Goal: Task Accomplishment & Management: Complete application form

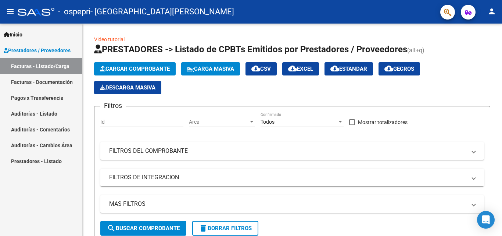
click at [44, 116] on link "Auditorías - Listado" at bounding box center [41, 114] width 82 height 16
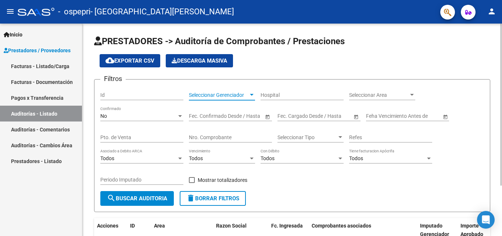
click at [236, 96] on span "Seleccionar Gerenciador" at bounding box center [219, 95] width 60 height 6
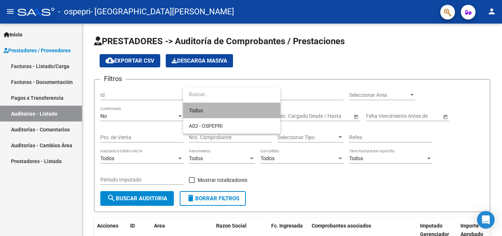
click at [231, 110] on span "Todos" at bounding box center [232, 110] width 86 height 15
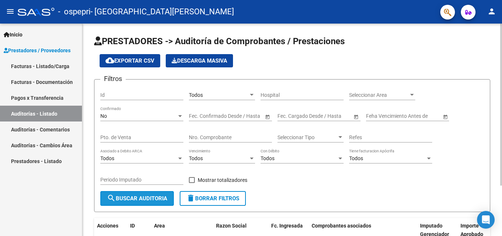
click at [167, 193] on button "search Buscar Auditoria" at bounding box center [137, 198] width 74 height 15
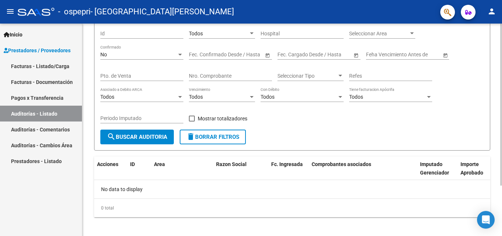
scroll to position [66, 0]
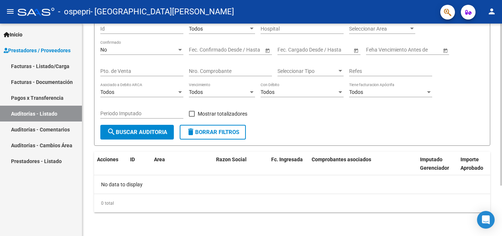
click at [502, 139] on div at bounding box center [501, 155] width 2 height 162
click at [56, 126] on link "Auditorías - Comentarios" at bounding box center [41, 129] width 82 height 16
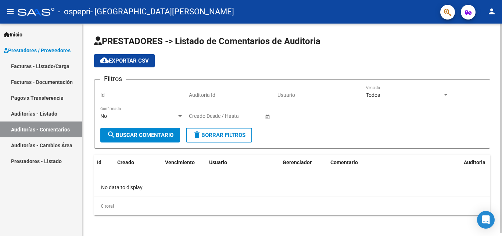
click at [145, 130] on button "search Buscar Comentario" at bounding box center [140, 135] width 80 height 15
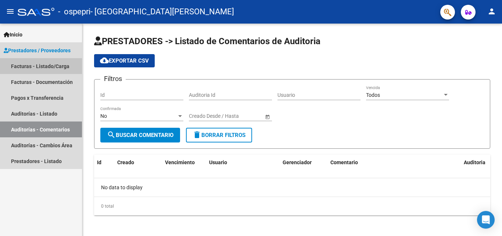
click at [56, 69] on link "Facturas - Listado/Carga" at bounding box center [41, 66] width 82 height 16
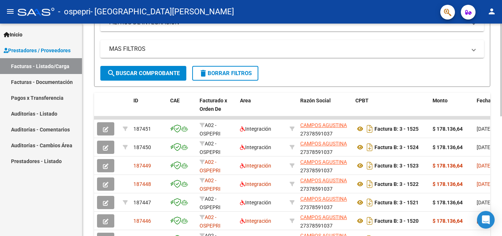
click at [502, 156] on div at bounding box center [501, 139] width 2 height 93
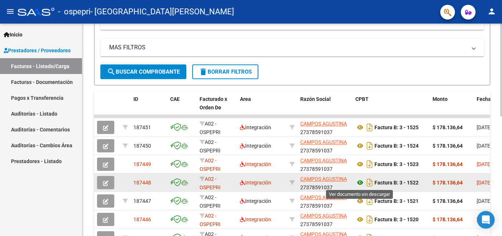
click at [361, 183] on icon at bounding box center [360, 182] width 10 height 9
click at [382, 180] on strong "Factura B: 3 - 1522" at bounding box center [397, 182] width 44 height 6
click at [247, 181] on span "Integración" at bounding box center [255, 182] width 31 height 6
click at [107, 183] on icon "button" at bounding box center [106, 183] width 6 height 6
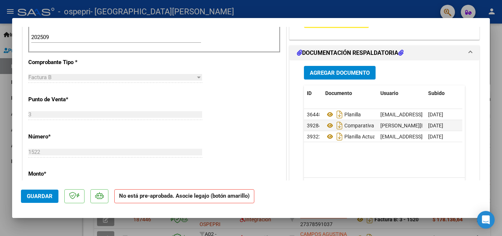
scroll to position [239, 0]
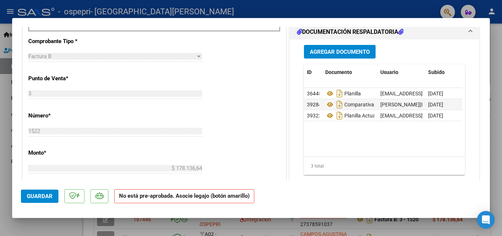
click at [28, 199] on span "Guardar" at bounding box center [40, 196] width 26 height 7
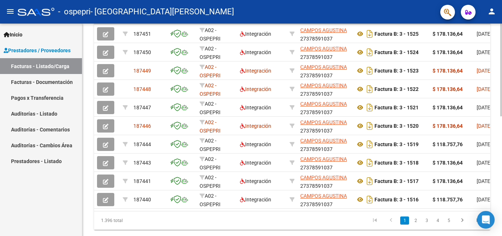
scroll to position [253, 0]
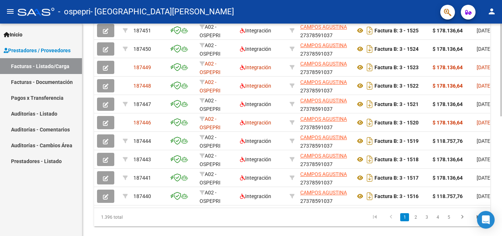
click at [499, 204] on div "Video tutorial PRESTADORES -> Listado de CPBTs Emitidos por Prestadores / Prove…" at bounding box center [293, 10] width 422 height 479
click at [415, 221] on link "2" at bounding box center [415, 217] width 9 height 8
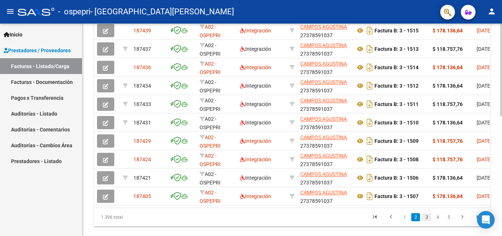
click at [426, 221] on link "3" at bounding box center [426, 217] width 9 height 8
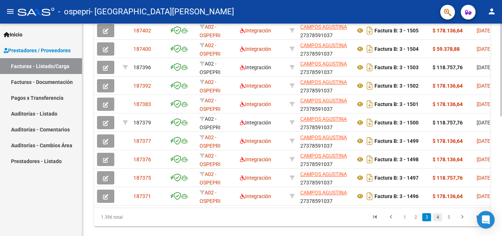
click at [437, 221] on link "4" at bounding box center [437, 217] width 9 height 8
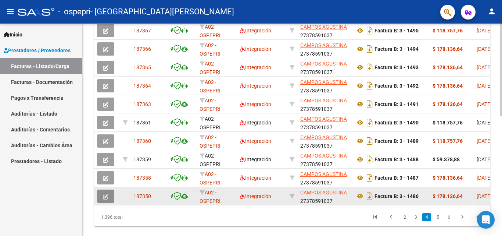
click at [101, 196] on button "button" at bounding box center [105, 195] width 17 height 13
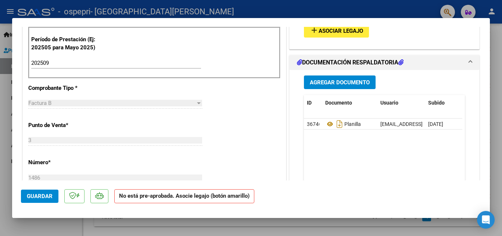
scroll to position [204, 0]
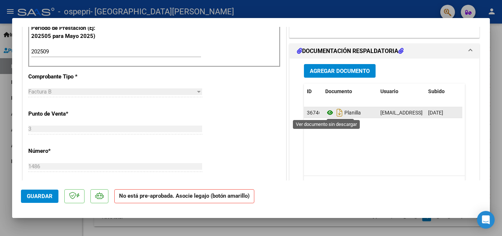
click at [327, 113] on icon at bounding box center [330, 112] width 10 height 9
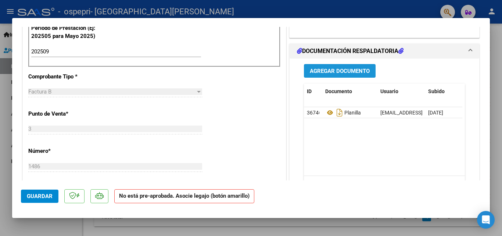
click at [331, 71] on span "Agregar Documento" at bounding box center [340, 71] width 60 height 7
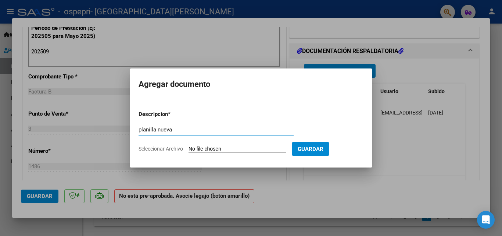
type input "planilla nueva"
click at [269, 149] on input "Seleccionar Archivo" at bounding box center [237, 149] width 97 height 7
type input "C:\fakepath\Kiara planilla septiembre.pdf"
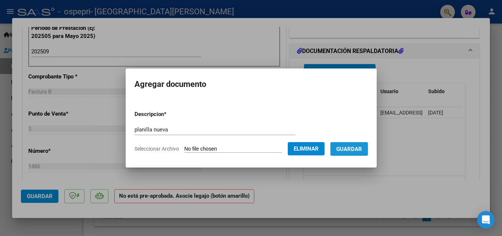
click at [354, 146] on span "Guardar" at bounding box center [349, 149] width 26 height 7
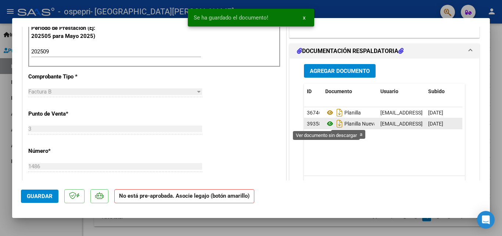
click at [327, 122] on icon at bounding box center [330, 123] width 10 height 9
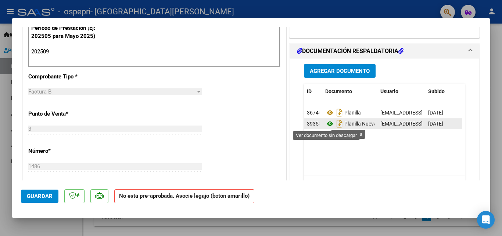
click at [325, 123] on icon at bounding box center [330, 123] width 10 height 9
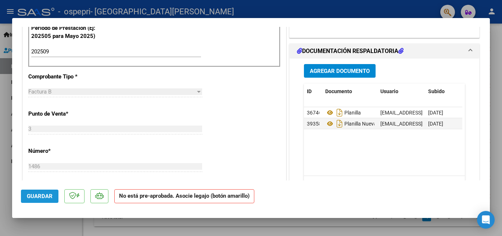
click at [48, 196] on span "Guardar" at bounding box center [40, 196] width 26 height 7
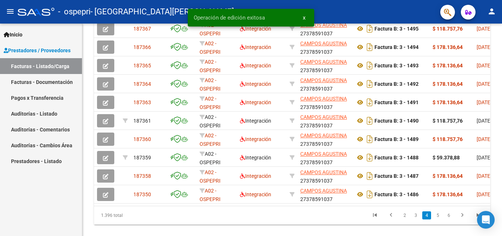
scroll to position [253, 0]
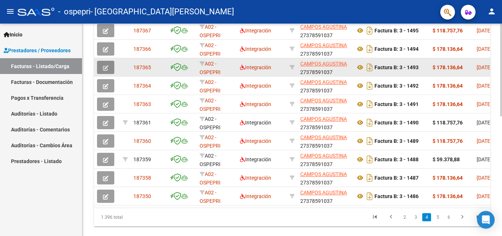
click at [109, 64] on button "button" at bounding box center [105, 67] width 17 height 13
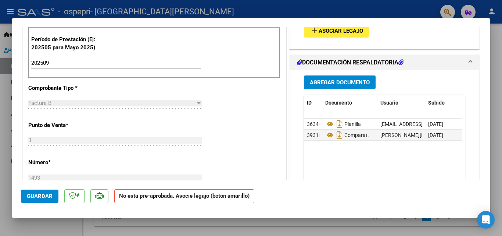
scroll to position [194, 0]
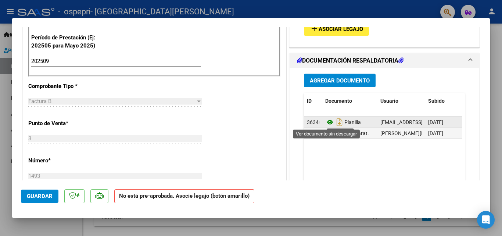
click at [326, 125] on icon at bounding box center [330, 122] width 10 height 9
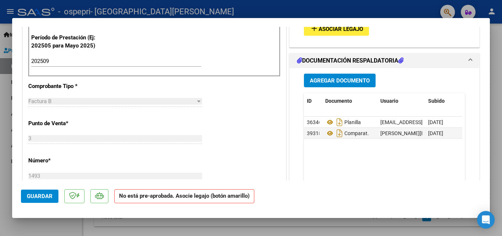
click at [318, 81] on span "Agregar Documento" at bounding box center [340, 80] width 60 height 7
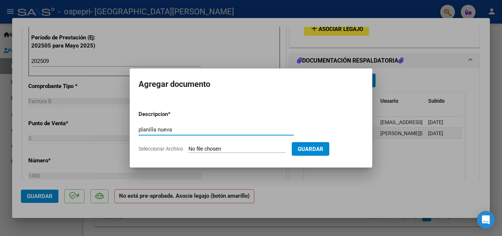
type input "planilla nueva"
click at [247, 147] on input "Seleccionar Archivo" at bounding box center [237, 149] width 97 height 7
type input "C:\fakepath\Almendra planilla thiago septiembre.pdf"
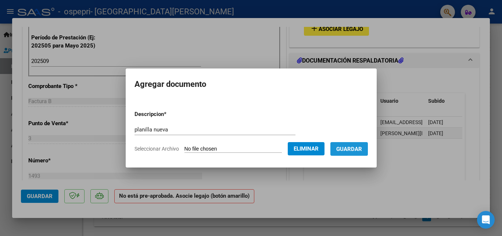
click at [361, 149] on span "Guardar" at bounding box center [349, 149] width 26 height 7
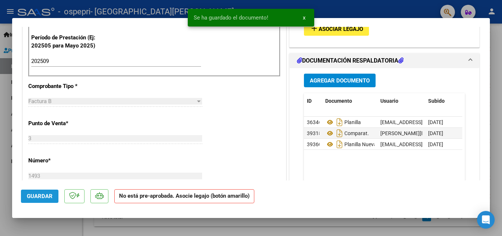
click at [40, 199] on button "Guardar" at bounding box center [39, 195] width 37 height 13
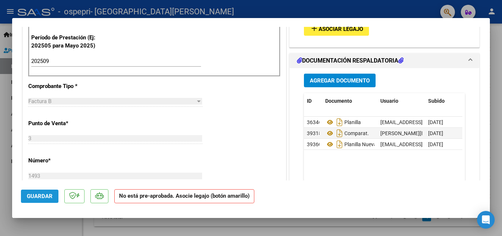
click at [32, 195] on span "Guardar" at bounding box center [40, 196] width 26 height 7
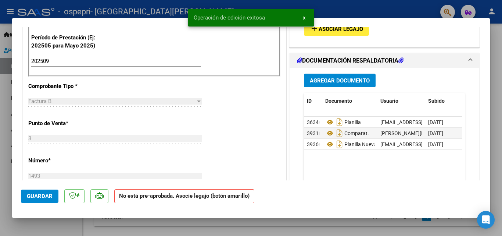
type input "$ 0,00"
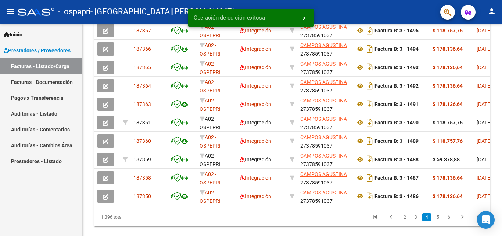
scroll to position [253, 0]
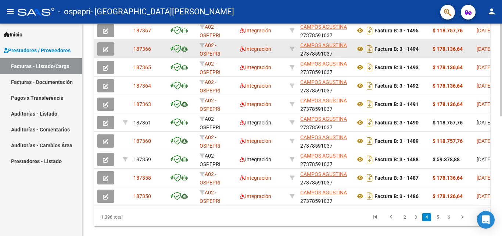
click at [103, 47] on button "button" at bounding box center [105, 48] width 17 height 13
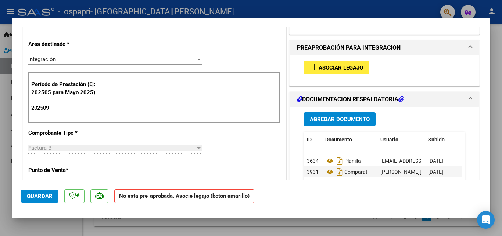
scroll to position [160, 0]
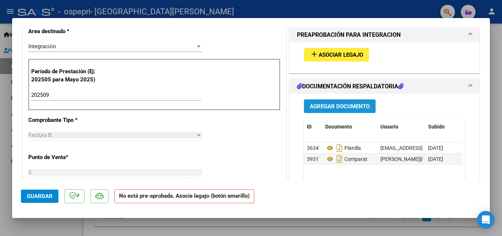
click at [329, 106] on span "Agregar Documento" at bounding box center [340, 106] width 60 height 7
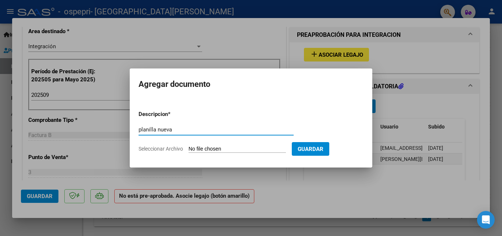
type input "planilla nueva"
click at [240, 150] on input "Seleccionar Archivo" at bounding box center [237, 149] width 97 height 7
type input "C:\fakepath\Almendra Benja septiembre planilla.pdf"
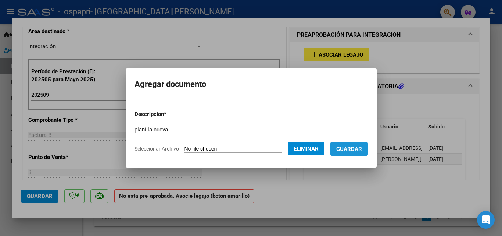
click at [361, 146] on span "Guardar" at bounding box center [349, 149] width 26 height 7
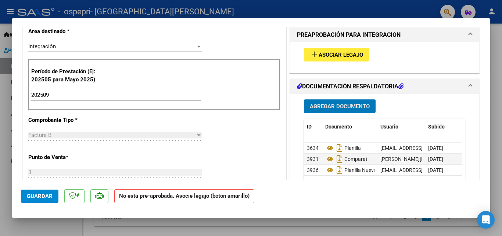
click at [46, 200] on button "Guardar" at bounding box center [39, 195] width 37 height 13
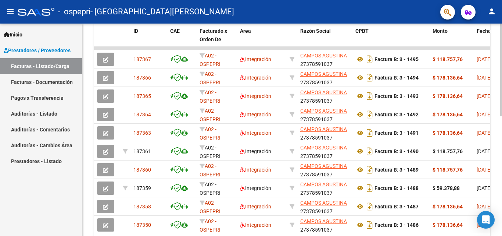
scroll to position [219, 0]
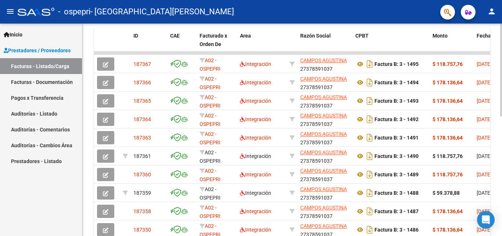
click at [501, 151] on div at bounding box center [501, 168] width 2 height 93
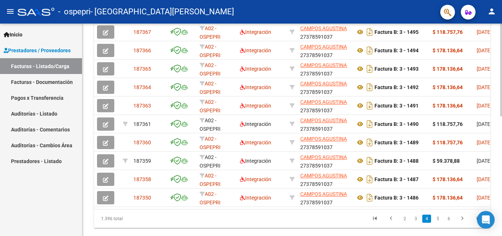
scroll to position [273, 0]
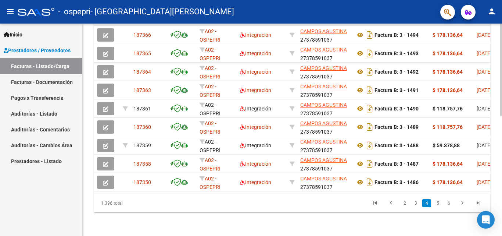
click at [502, 156] on div at bounding box center [501, 189] width 2 height 93
click at [414, 204] on link "3" at bounding box center [415, 203] width 9 height 8
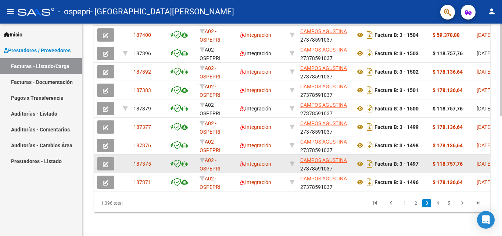
click at [106, 161] on icon "button" at bounding box center [106, 164] width 6 height 6
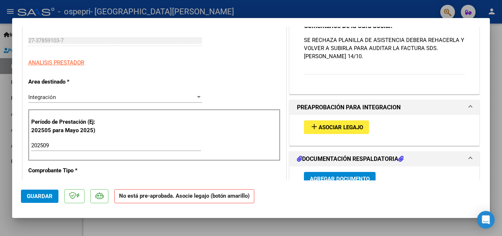
scroll to position [105, 0]
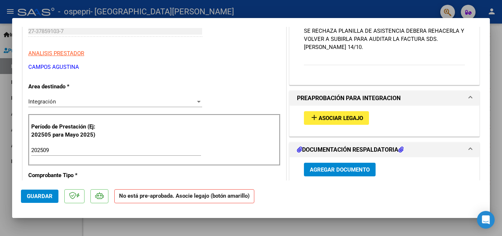
click at [317, 170] on span "Agregar Documento" at bounding box center [340, 169] width 60 height 7
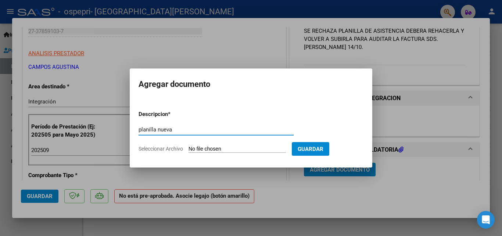
type input "planilla nueva"
click at [278, 144] on form "Descripcion * planilla nueva Escriba aquí una descripcion Seleccionar Archivo G…" at bounding box center [251, 131] width 225 height 54
click at [232, 146] on input "Seleccionar Archivo" at bounding box center [237, 149] width 97 height 7
type input "C:\fakepath\Parra Beni planilla septiembre.pdf"
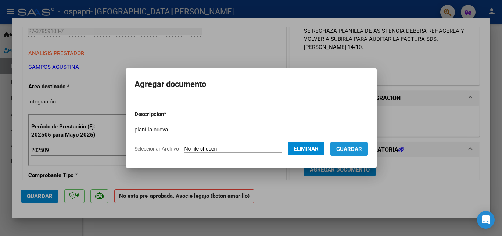
click at [362, 149] on span "Guardar" at bounding box center [349, 149] width 26 height 7
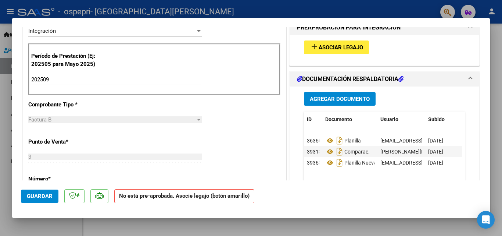
scroll to position [177, 0]
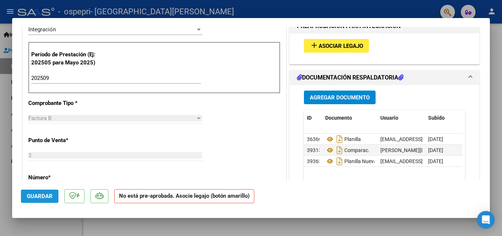
click at [41, 194] on span "Guardar" at bounding box center [40, 196] width 26 height 7
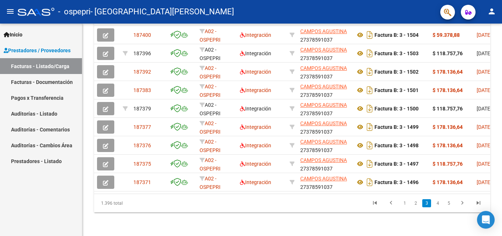
scroll to position [273, 0]
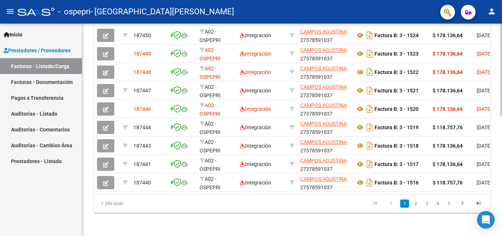
scroll to position [273, 0]
click at [417, 201] on link "2" at bounding box center [415, 203] width 9 height 8
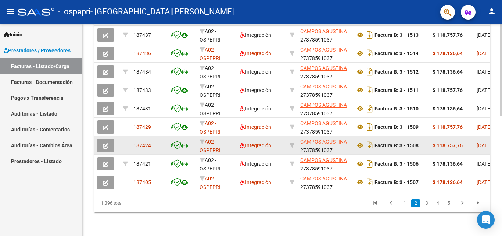
click at [102, 141] on button "button" at bounding box center [105, 145] width 17 height 13
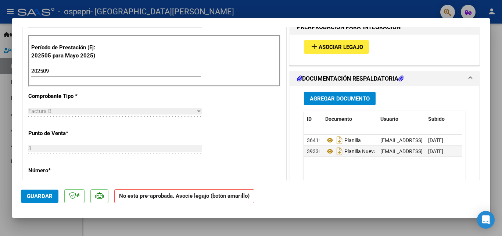
scroll to position [194, 0]
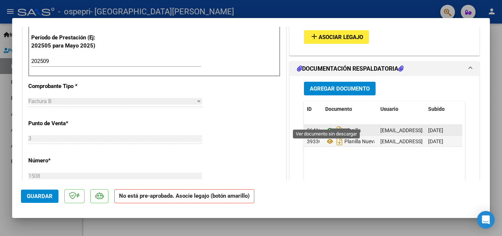
click at [327, 126] on icon at bounding box center [330, 130] width 10 height 9
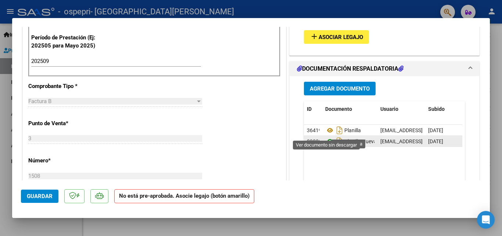
click at [325, 137] on icon at bounding box center [330, 141] width 10 height 9
click at [30, 197] on span "Guardar" at bounding box center [40, 196] width 26 height 7
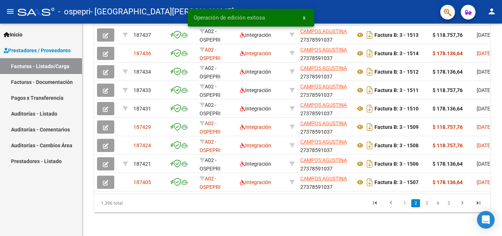
scroll to position [273, 0]
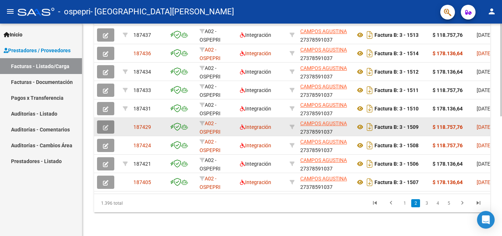
click at [103, 120] on button "button" at bounding box center [105, 126] width 17 height 13
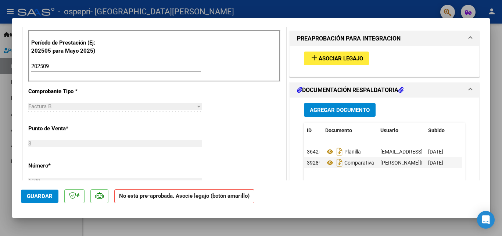
scroll to position [200, 0]
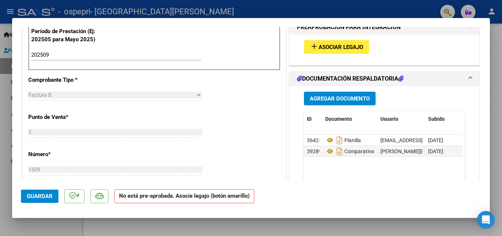
click at [483, 108] on mat-dialog-content "COMPROBANTE VER COMPROBANTE ESTADO: Recibida. En proceso de confirmacion/acepta…" at bounding box center [251, 103] width 478 height 153
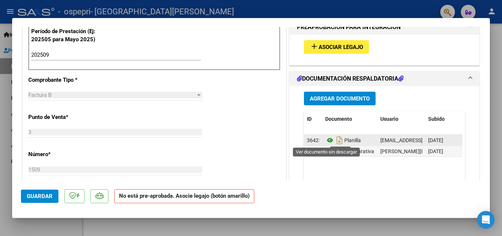
click at [326, 143] on icon at bounding box center [330, 140] width 10 height 9
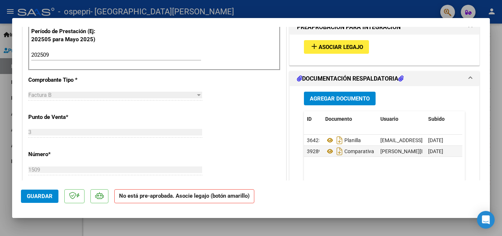
click at [316, 99] on span "Agregar Documento" at bounding box center [340, 98] width 60 height 7
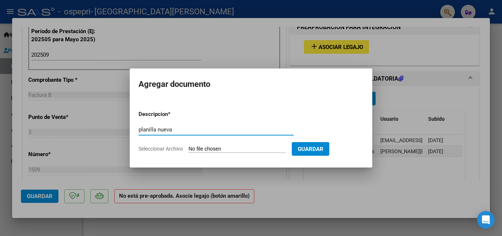
type input "planilla nueva"
click at [236, 148] on input "Seleccionar Archivo" at bounding box center [237, 149] width 97 height 7
type input "C:\fakepath\[PERSON_NAME] planilla septiembre.pdf"
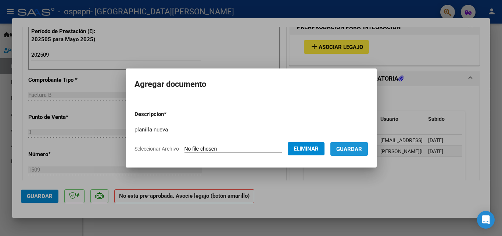
click at [362, 146] on span "Guardar" at bounding box center [349, 149] width 26 height 7
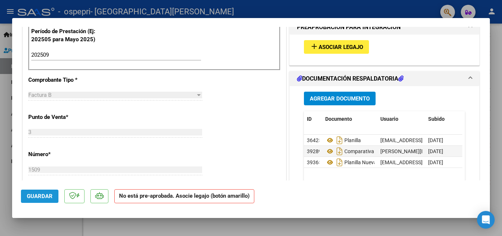
click at [49, 193] on span "Guardar" at bounding box center [40, 196] width 26 height 7
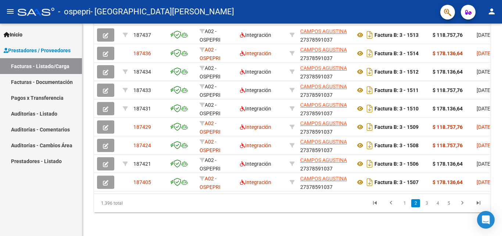
scroll to position [273, 0]
